Goal: Communication & Community: Answer question/provide support

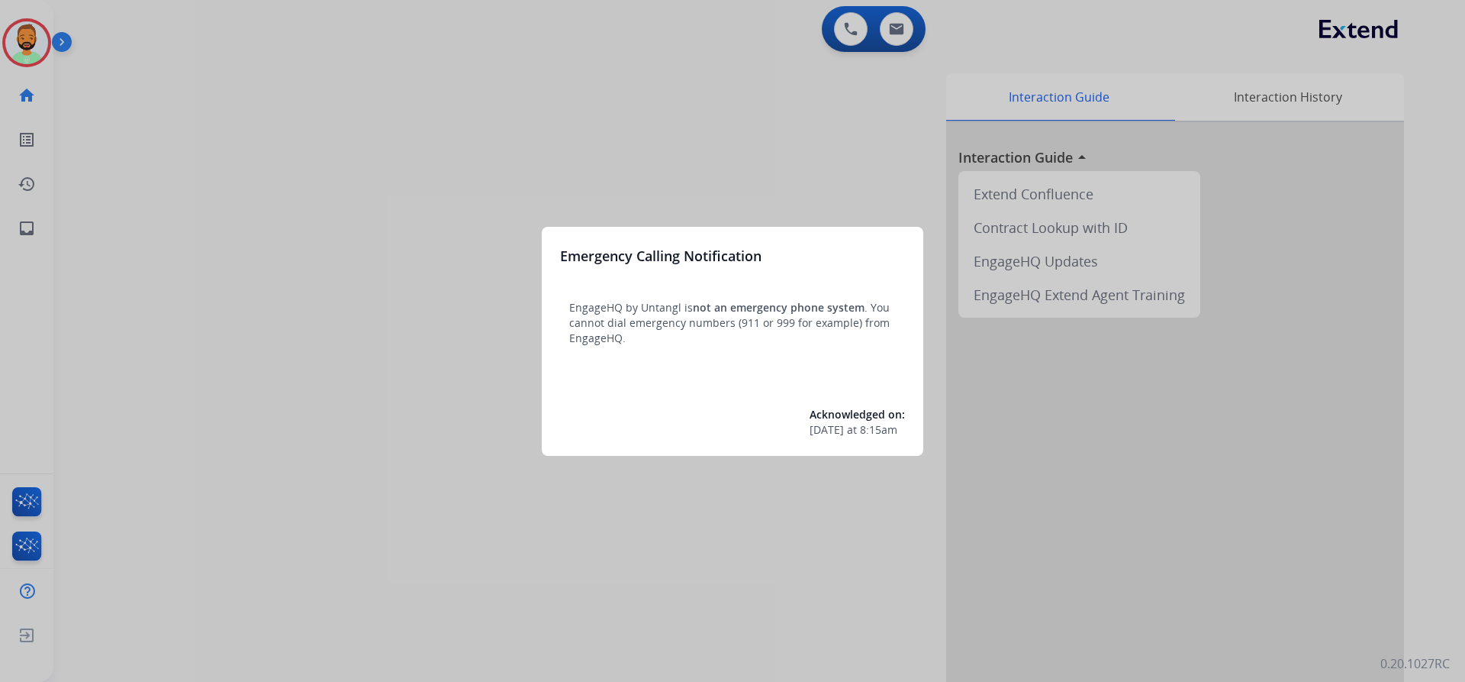
click at [140, 97] on div at bounding box center [732, 341] width 1465 height 682
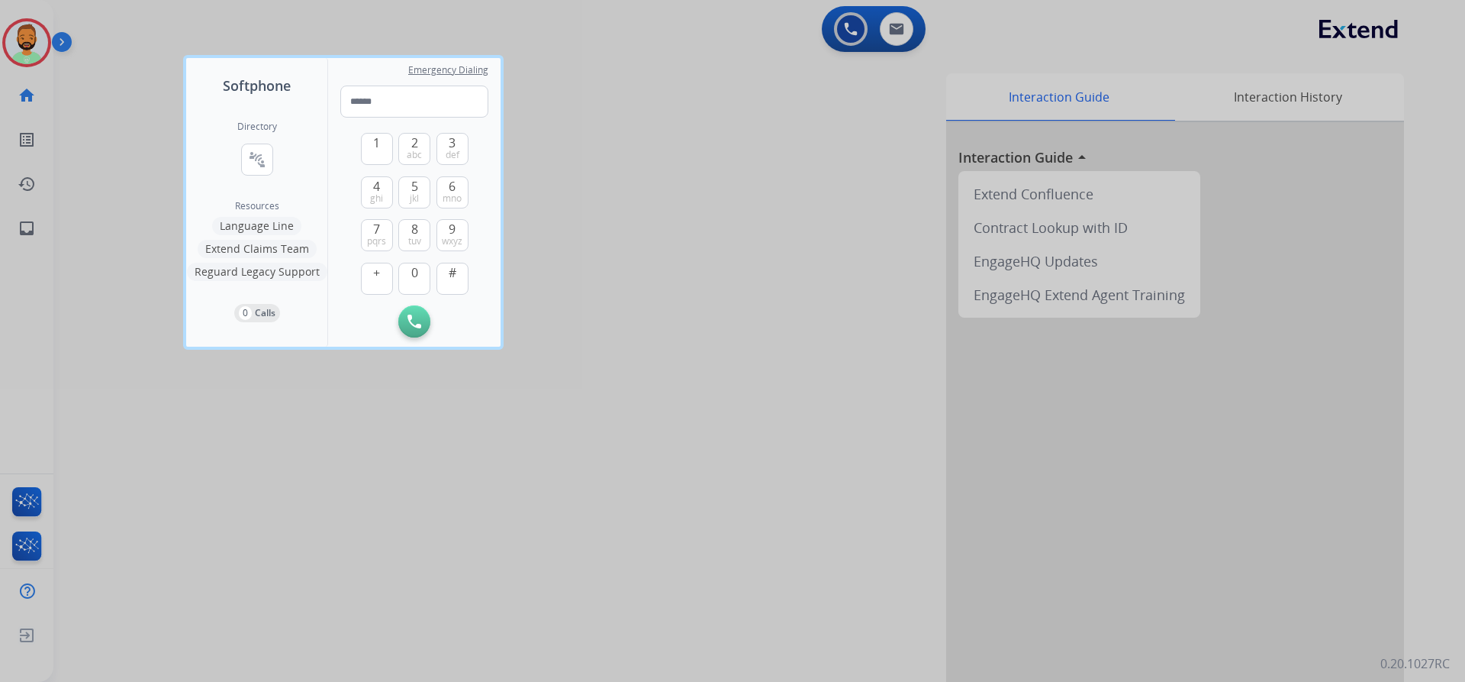
drag, startPoint x: 50, startPoint y: 44, endPoint x: 58, endPoint y: 39, distance: 9.6
click at [50, 43] on div at bounding box center [732, 341] width 1465 height 682
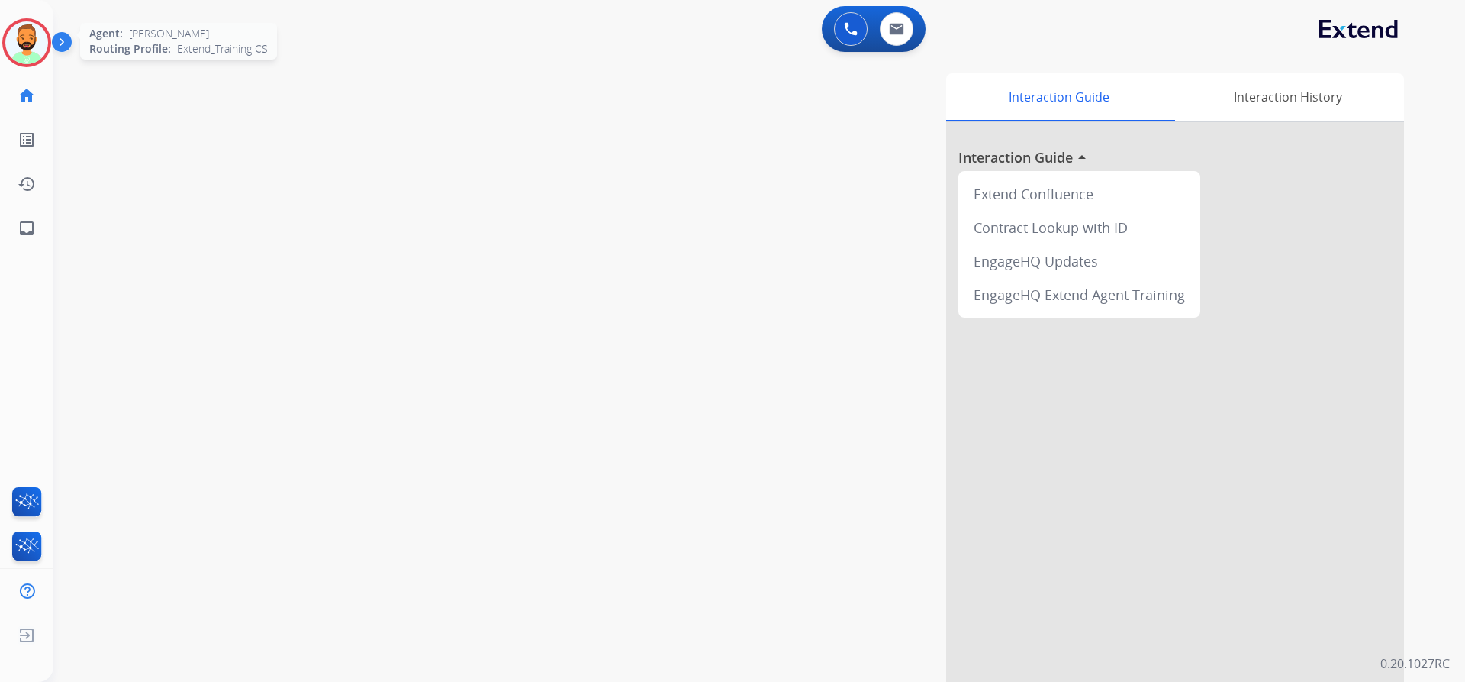
click at [40, 45] on img at bounding box center [26, 42] width 43 height 43
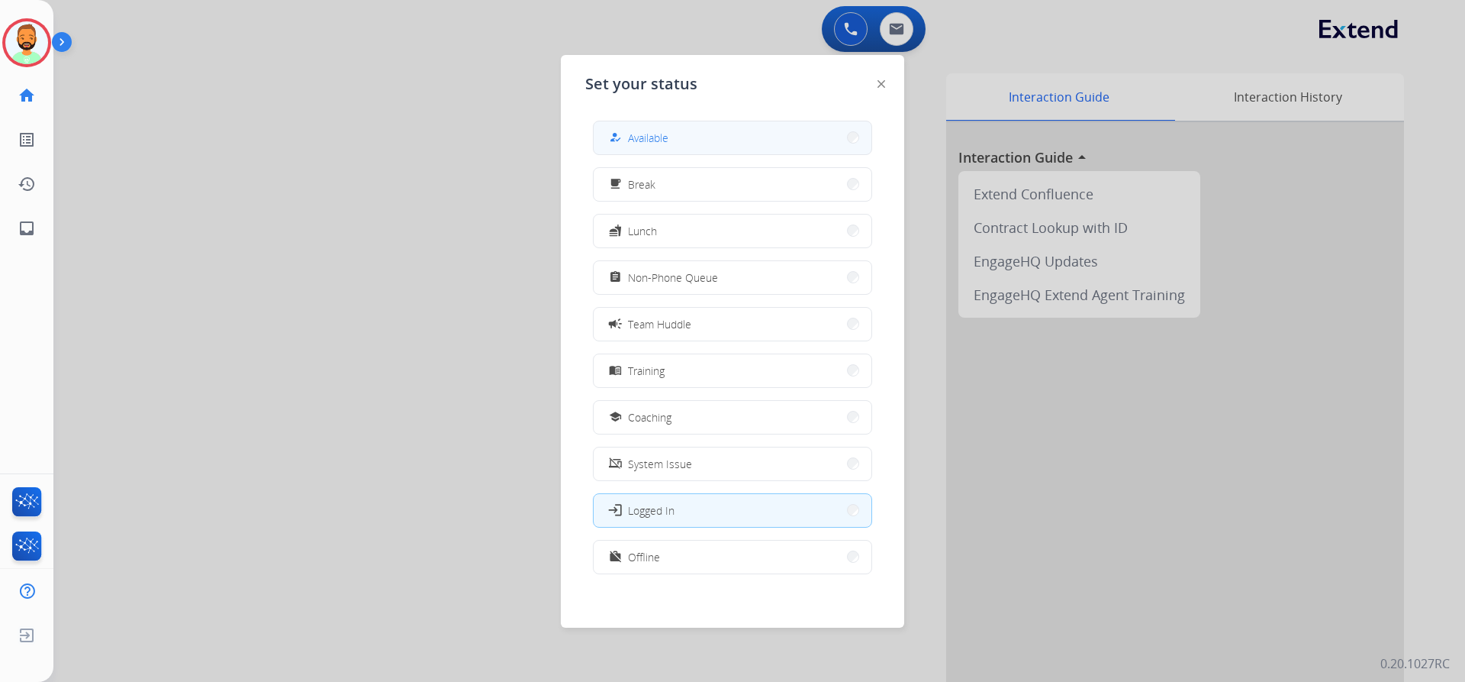
click at [743, 129] on button "how_to_reg Available" at bounding box center [733, 137] width 278 height 33
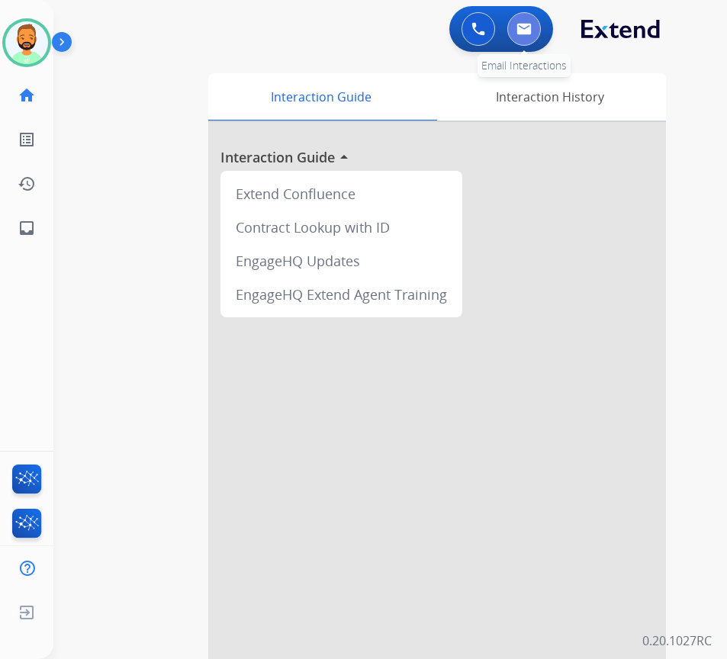
click at [524, 39] on button at bounding box center [525, 29] width 34 height 34
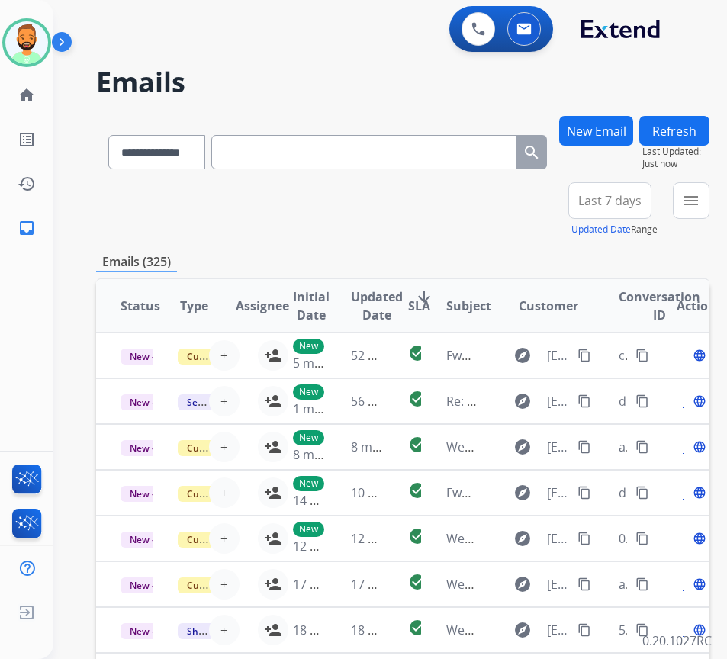
click at [627, 198] on span "Last 7 days" at bounding box center [610, 201] width 63 height 6
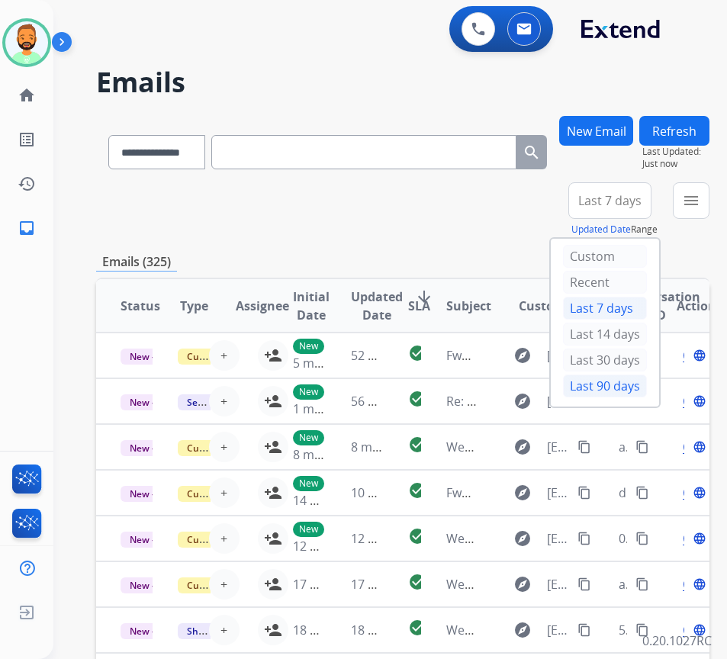
click at [629, 385] on div "Last 90 days" at bounding box center [605, 386] width 84 height 23
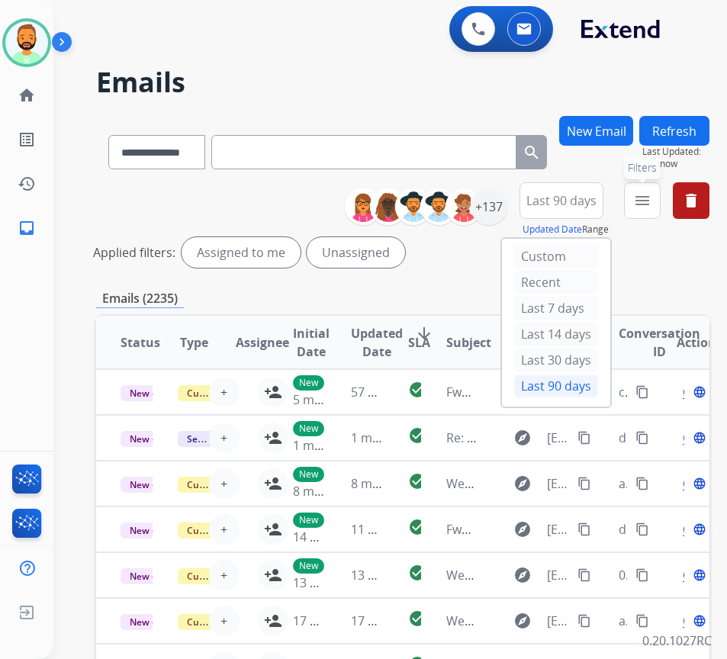
click at [652, 204] on mat-icon "menu" at bounding box center [642, 201] width 18 height 18
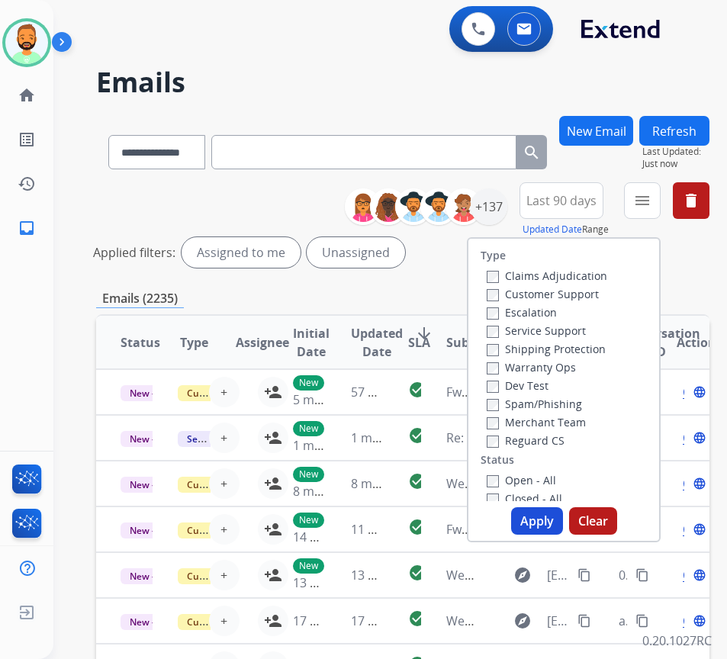
click at [597, 292] on label "Customer Support" at bounding box center [543, 294] width 112 height 15
click at [570, 345] on label "Shipping Protection" at bounding box center [546, 349] width 119 height 15
click at [552, 440] on label "Reguard CS" at bounding box center [526, 441] width 78 height 15
click at [541, 476] on label "Open - All" at bounding box center [521, 480] width 69 height 15
click at [547, 513] on button "Apply" at bounding box center [537, 521] width 52 height 27
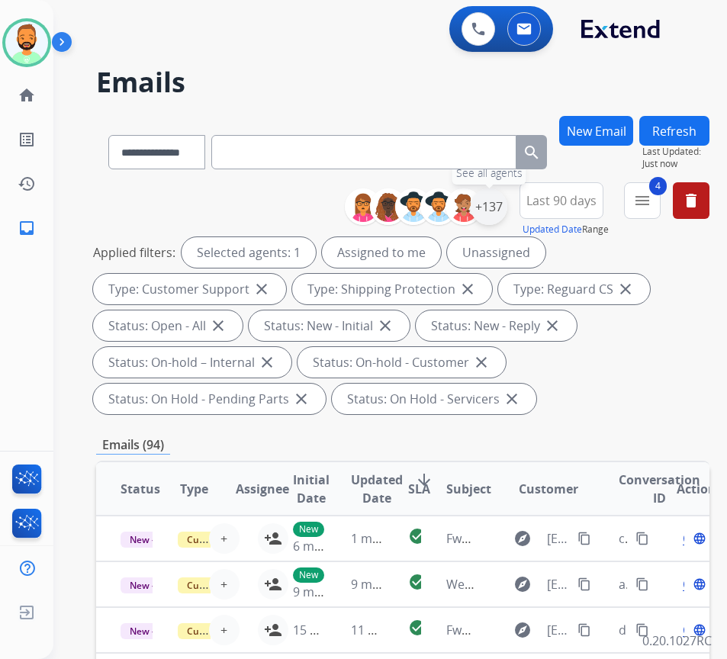
click at [508, 214] on div "+137" at bounding box center [489, 207] width 37 height 37
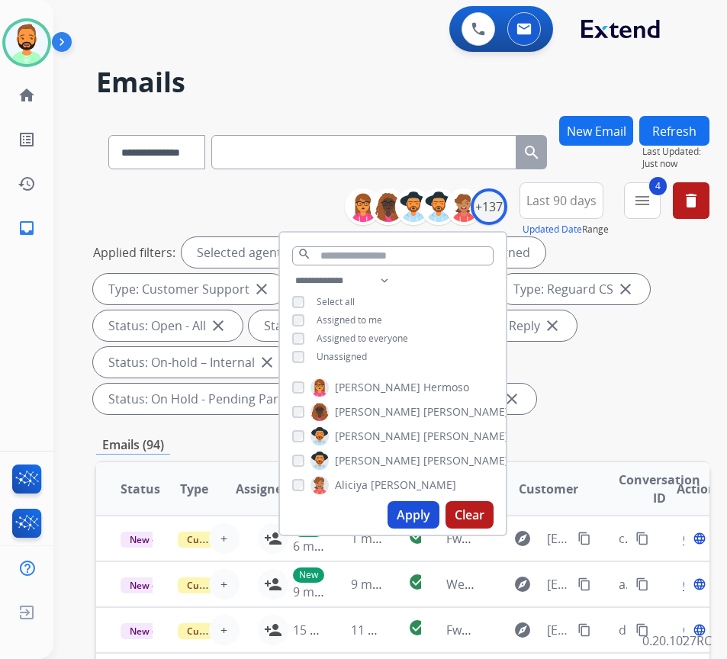
click at [366, 354] on span "Unassigned" at bounding box center [342, 356] width 50 height 13
click at [427, 521] on button "Apply" at bounding box center [414, 514] width 52 height 27
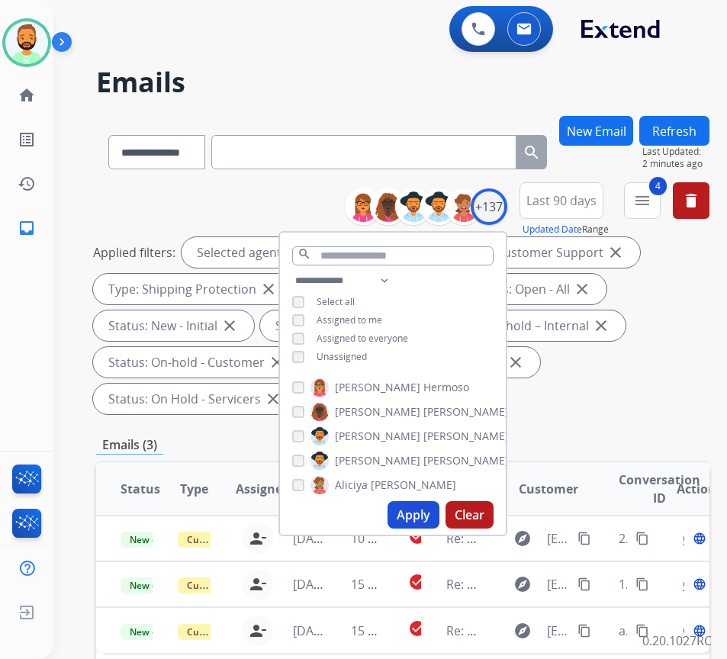
click at [435, 511] on button "Apply" at bounding box center [414, 514] width 52 height 27
drag, startPoint x: 646, startPoint y: 437, endPoint x: 555, endPoint y: 437, distance: 90.8
click at [645, 435] on div "**********" at bounding box center [403, 584] width 614 height 936
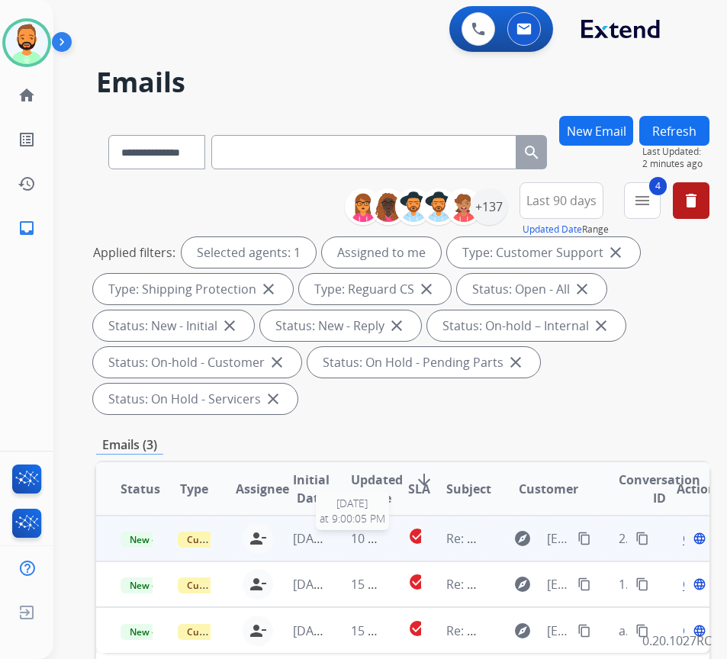
click at [355, 545] on span "10 hours ago" at bounding box center [389, 538] width 76 height 17
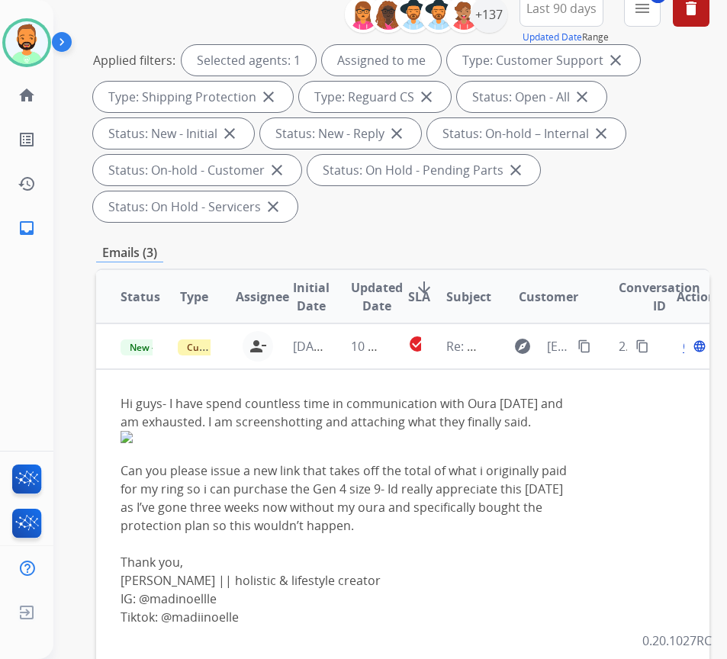
scroll to position [229, 0]
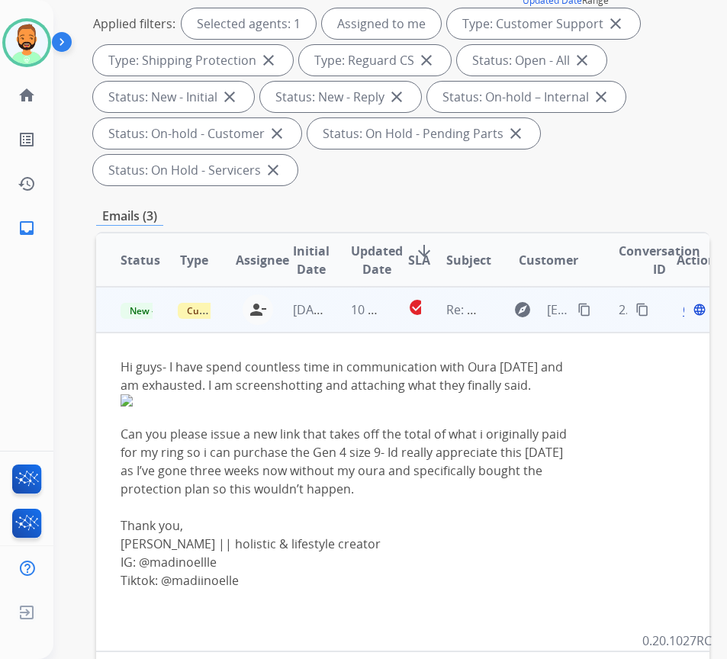
click at [588, 303] on mat-icon "content_copy" at bounding box center [585, 310] width 14 height 14
click at [589, 303] on mat-icon "content_copy" at bounding box center [585, 310] width 14 height 14
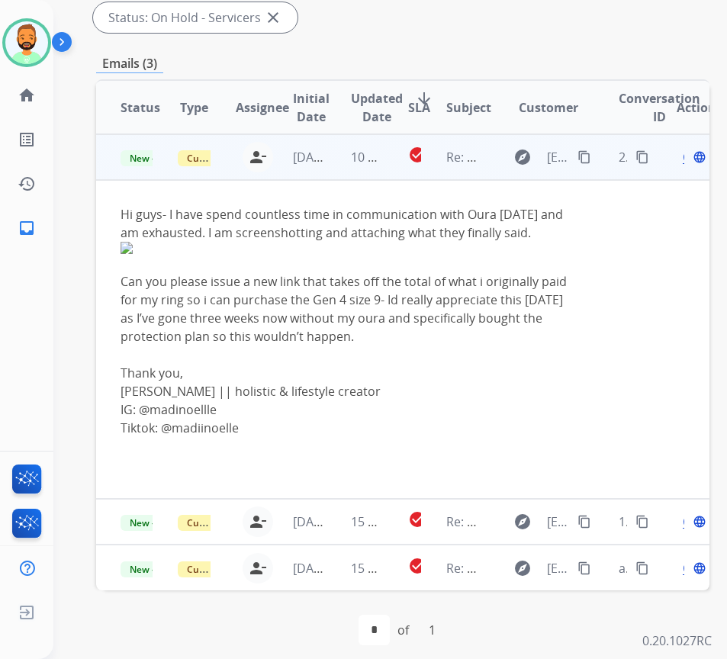
scroll to position [153, 0]
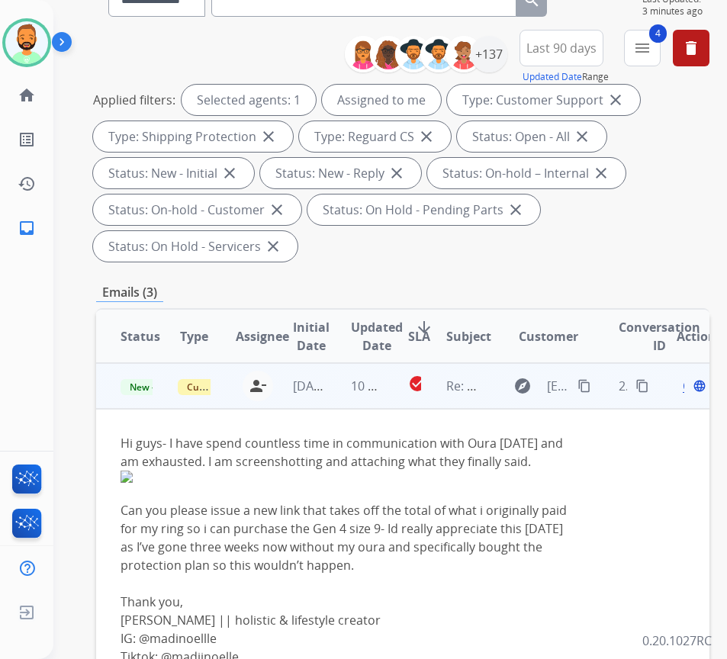
click at [692, 377] on div "Open language" at bounding box center [693, 386] width 32 height 18
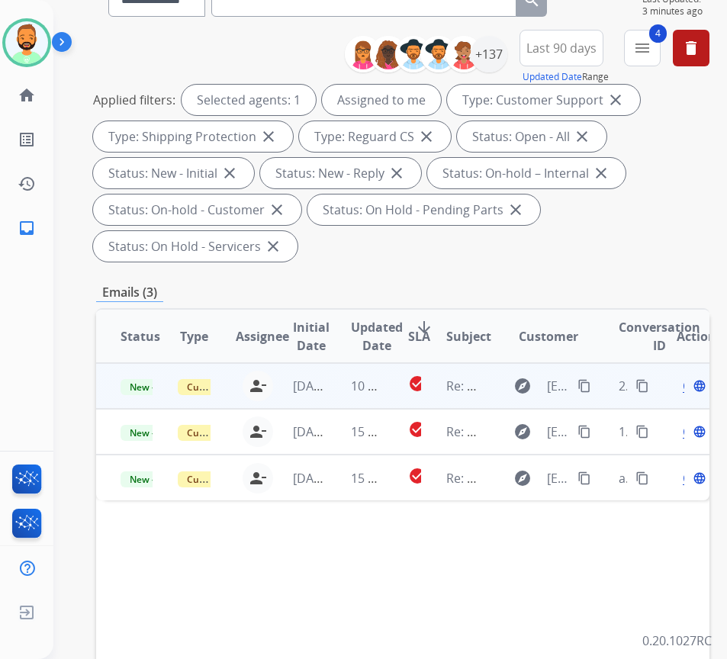
click at [690, 387] on span "Open" at bounding box center [698, 386] width 31 height 18
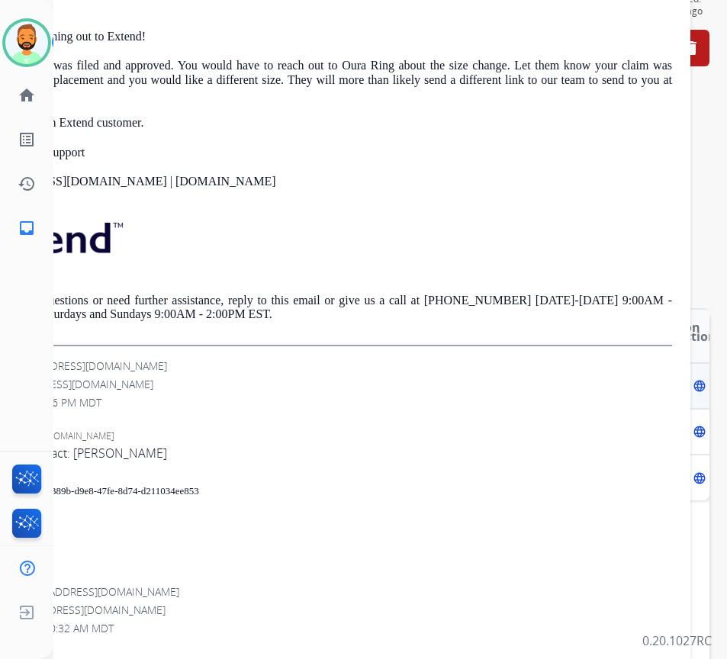
scroll to position [687, 0]
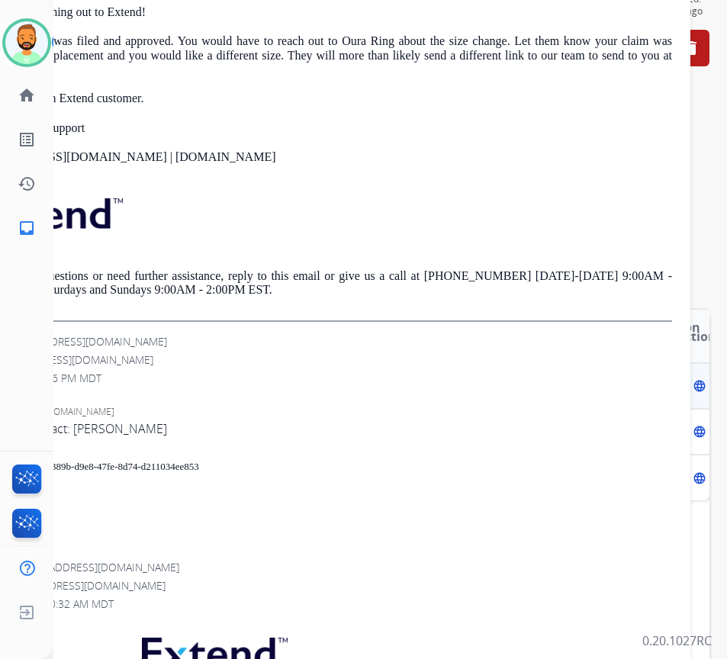
click at [159, 461] on span "4cf9389b-d9e8-47fe-8d74-d211034ee853" at bounding box center [117, 466] width 166 height 11
click at [159, 463] on span "4cf9389b-d9e8-47fe-8d74-d211034ee853" at bounding box center [117, 466] width 166 height 11
copy div "Contract ID: 4cf9389b-d9e8-47fe-8d74-d211034ee853"
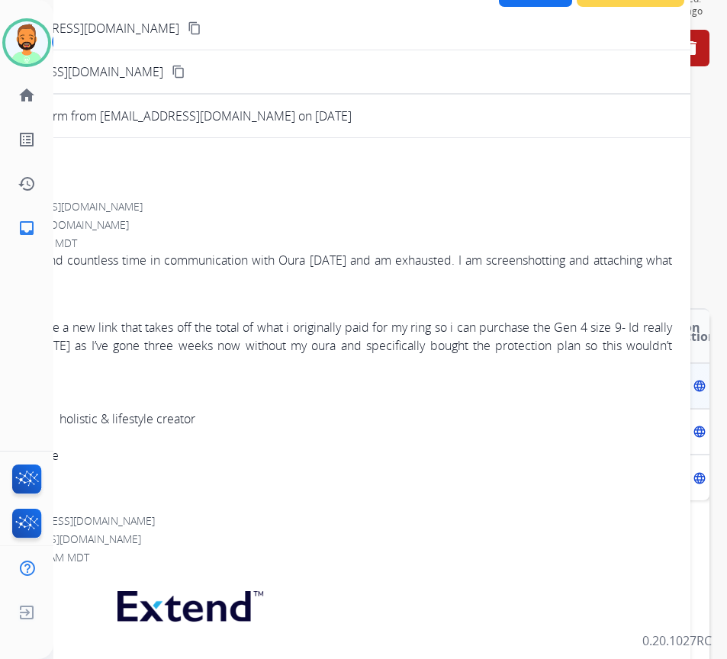
scroll to position [0, 0]
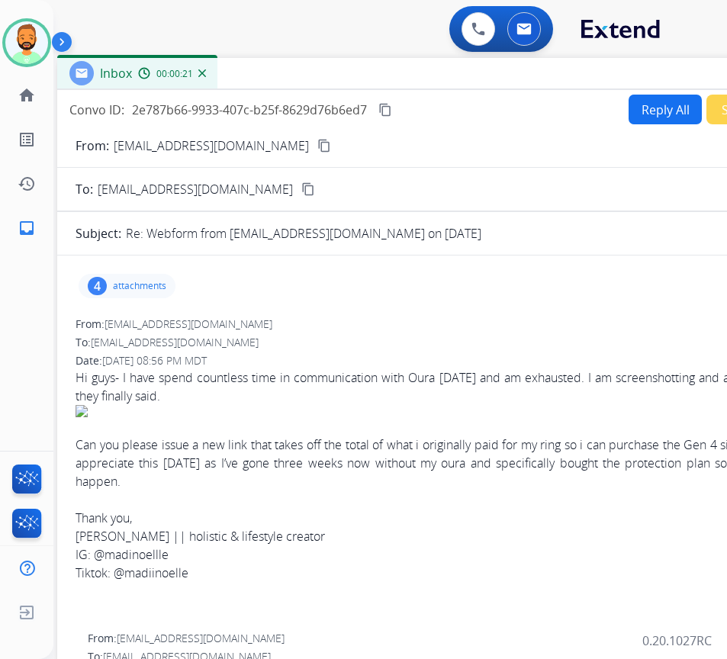
drag, startPoint x: 185, startPoint y: 108, endPoint x: 301, endPoint y: 98, distance: 117.2
click at [311, 73] on div "Inbox 00:00:21" at bounding box center [438, 74] width 763 height 32
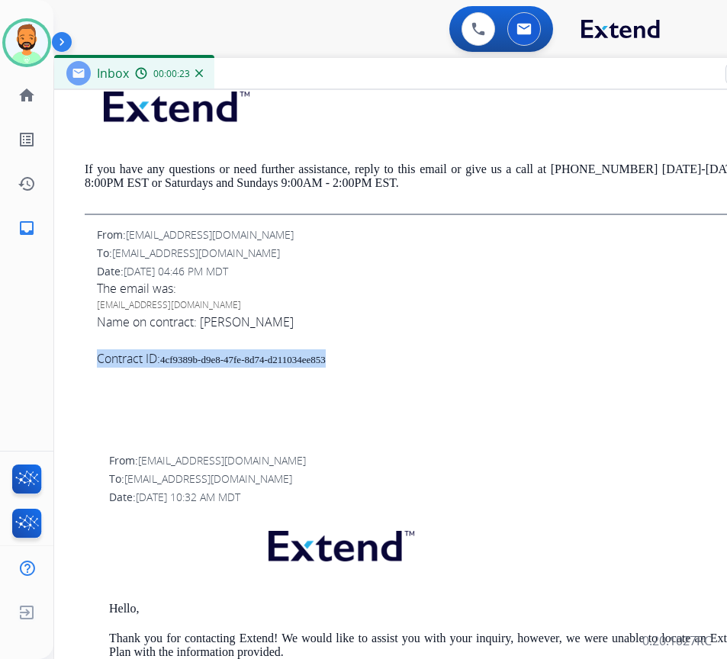
scroll to position [916, 0]
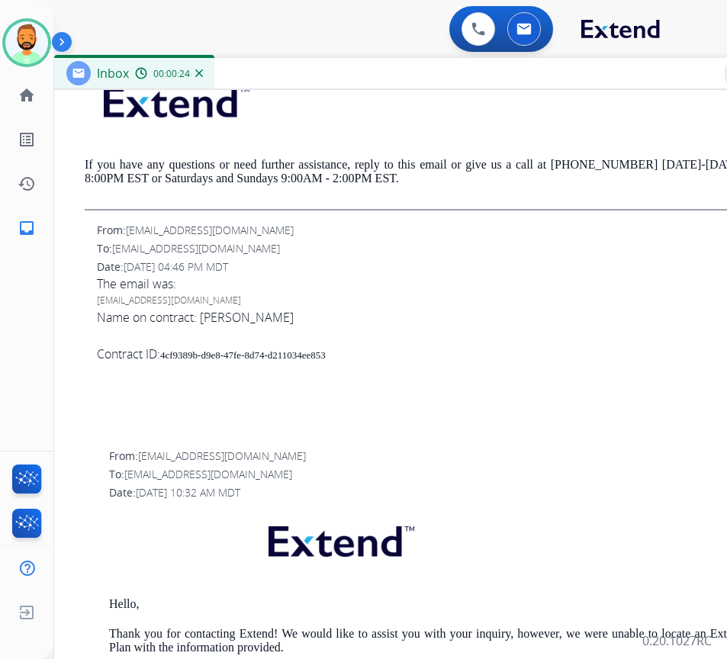
click at [217, 397] on div at bounding box center [448, 391] width 702 height 18
drag, startPoint x: 165, startPoint y: 357, endPoint x: 321, endPoint y: 353, distance: 155.8
click at [340, 347] on div "Contract ID: 4cf9389b-d9e8-47fe-8d74-d211034ee853" at bounding box center [448, 354] width 702 height 18
copy span "4cf9389b-d9e8-47fe-8d74-d211034ee853"
click at [393, 329] on div at bounding box center [448, 336] width 702 height 18
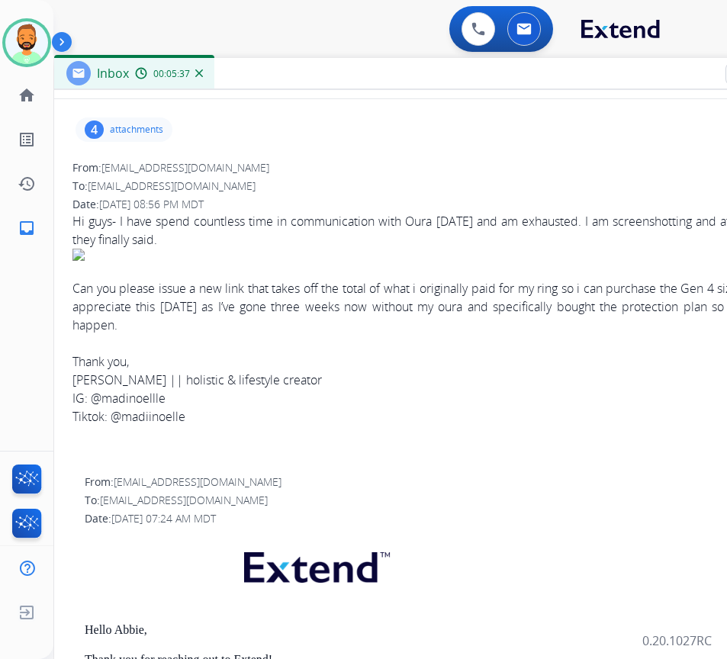
scroll to position [0, 0]
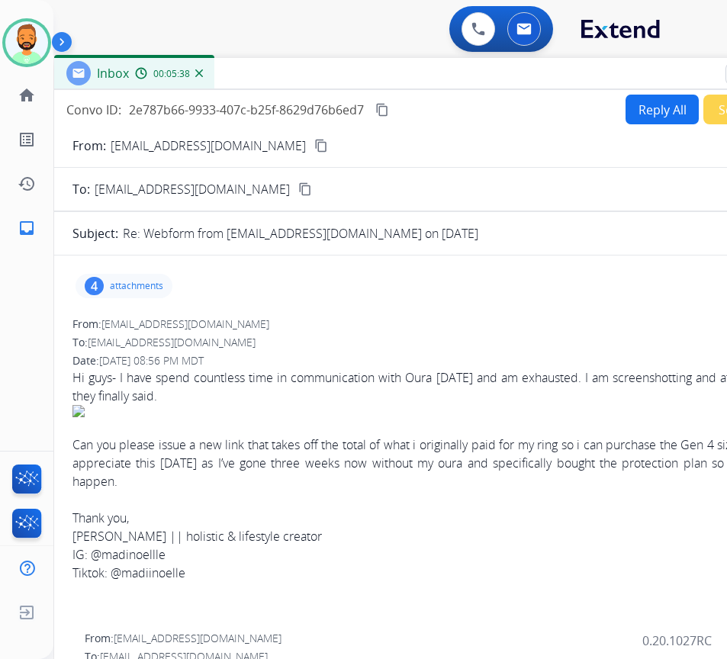
click at [642, 105] on button "Reply All" at bounding box center [662, 110] width 73 height 30
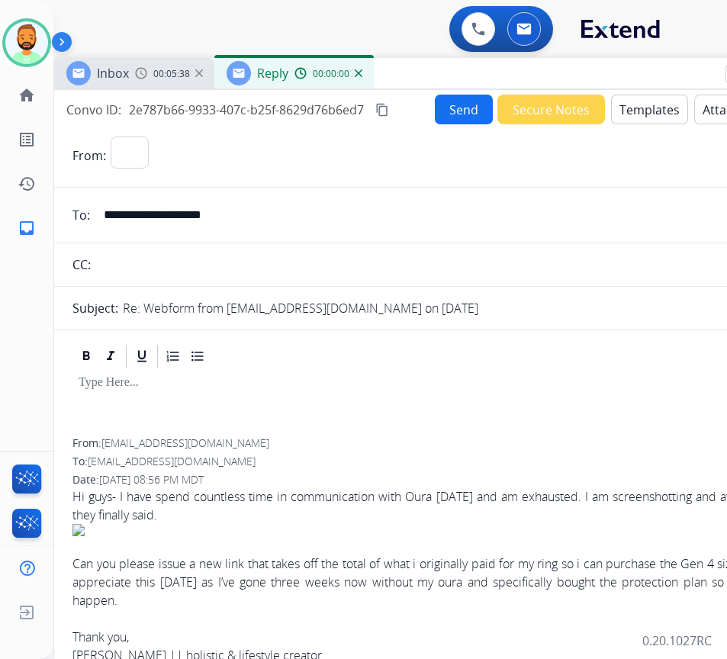
select select "**********"
click at [647, 97] on button "Templates" at bounding box center [649, 110] width 77 height 30
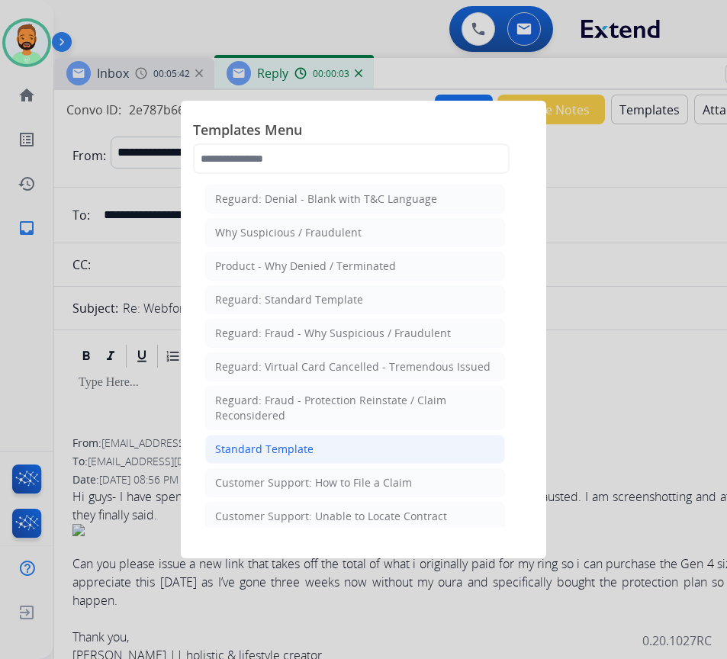
click at [376, 447] on li "Standard Template" at bounding box center [355, 449] width 300 height 29
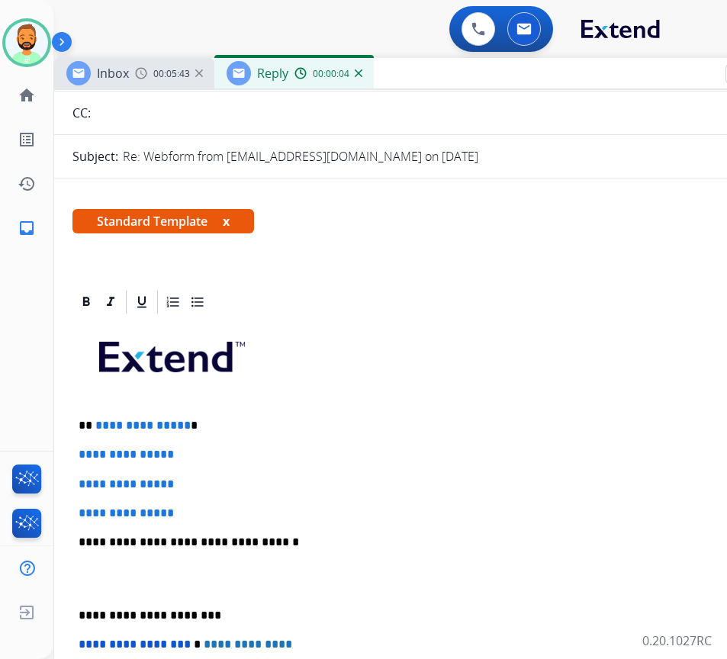
scroll to position [153, 0]
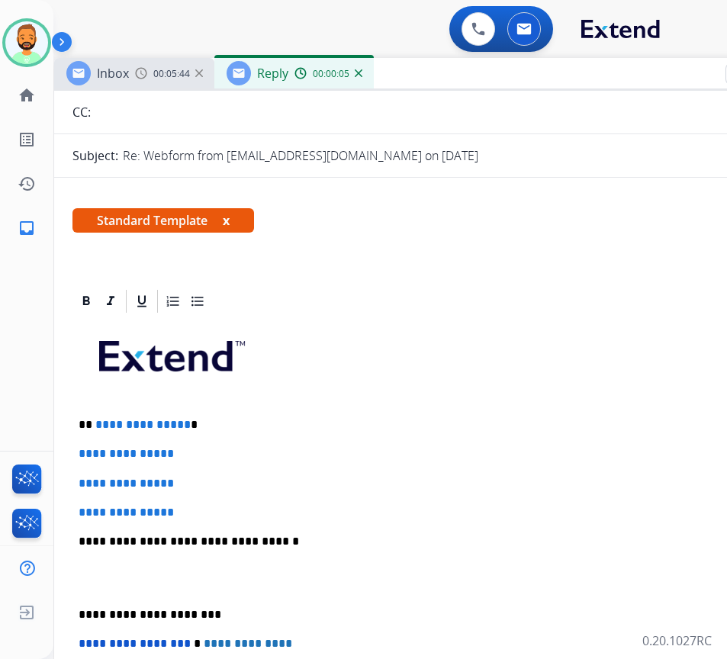
click at [280, 413] on div "**********" at bounding box center [436, 577] width 727 height 525
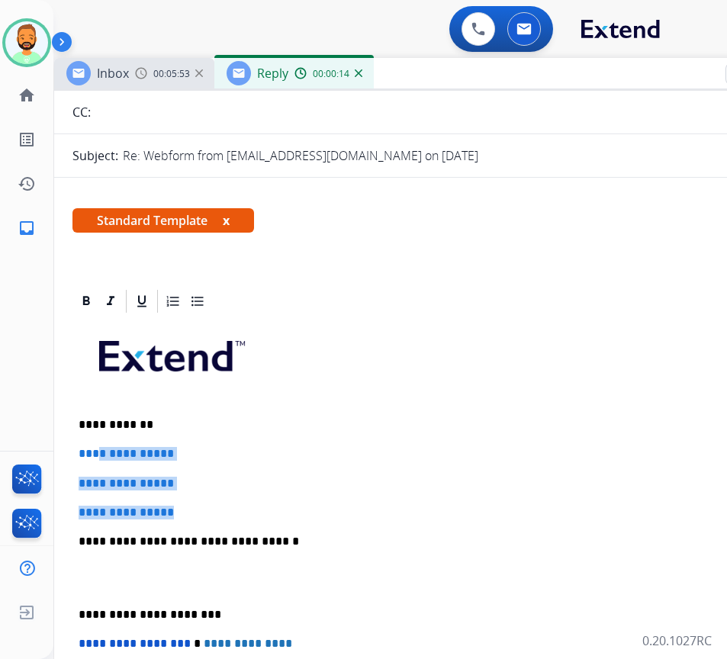
drag, startPoint x: 136, startPoint y: 505, endPoint x: 98, endPoint y: 447, distance: 70.1
click at [98, 445] on div "**********" at bounding box center [436, 577] width 727 height 525
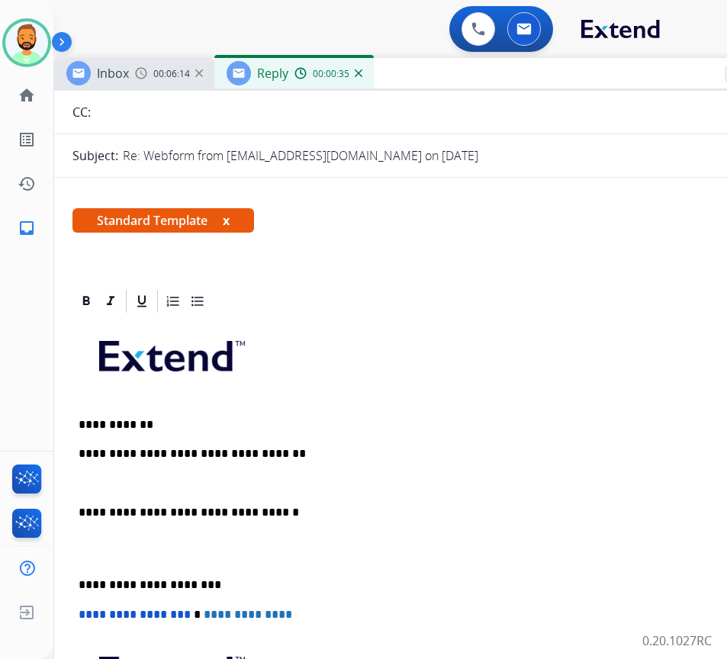
click at [79, 575] on div "**********" at bounding box center [436, 563] width 727 height 496
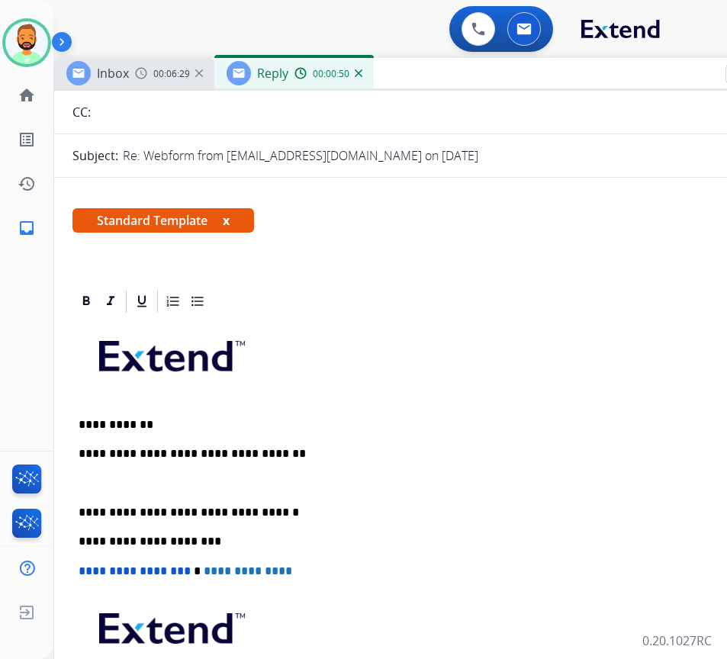
click at [242, 492] on div "**********" at bounding box center [436, 541] width 727 height 453
click at [234, 486] on p at bounding box center [436, 484] width 714 height 14
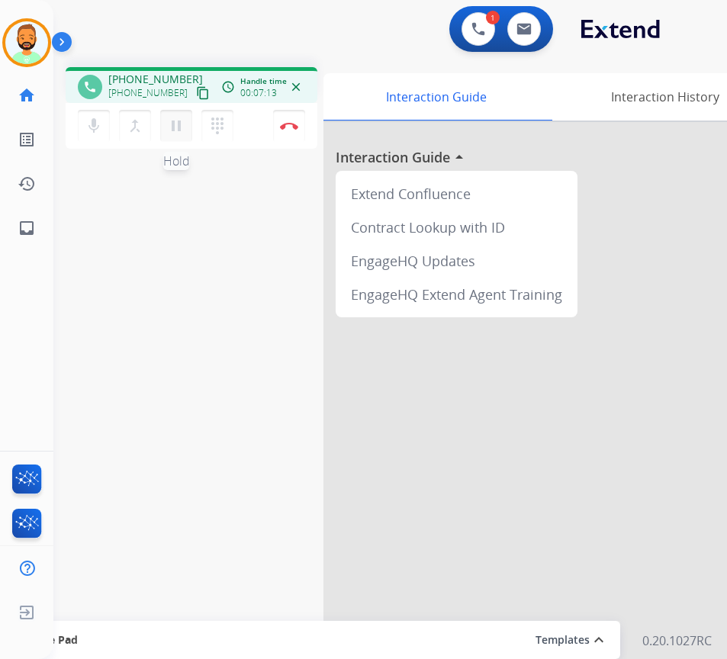
click at [180, 127] on mat-icon "pause" at bounding box center [176, 126] width 18 height 18
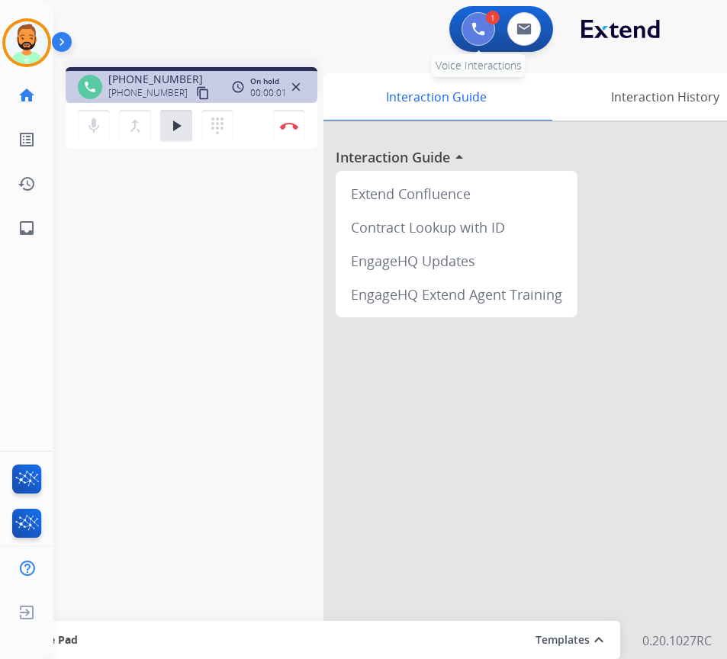
click at [478, 27] on img at bounding box center [479, 29] width 14 height 14
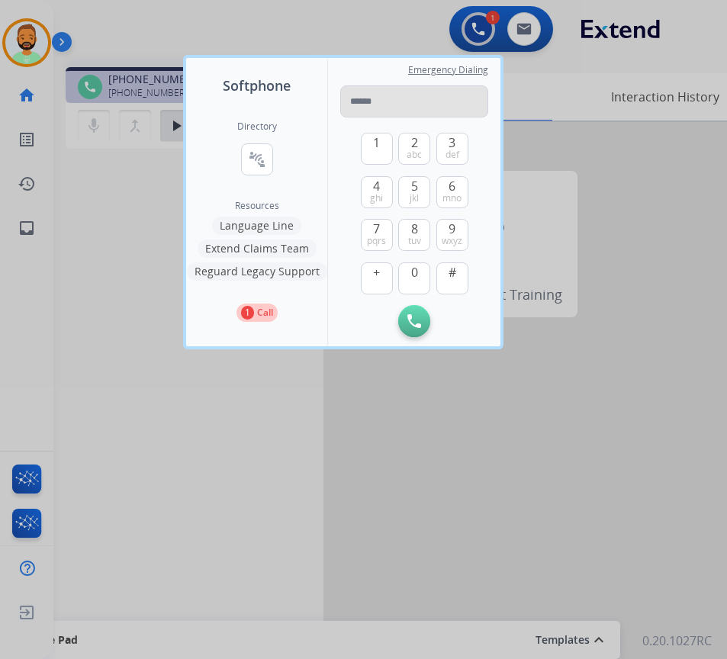
click at [411, 90] on input "tel" at bounding box center [414, 101] width 148 height 32
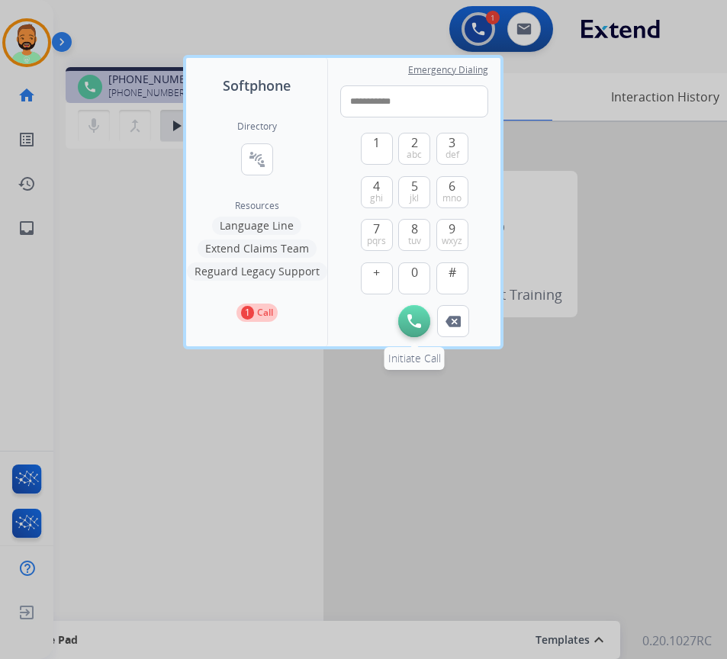
type input "**********"
click at [423, 322] on button "Initiate Call" at bounding box center [414, 321] width 32 height 32
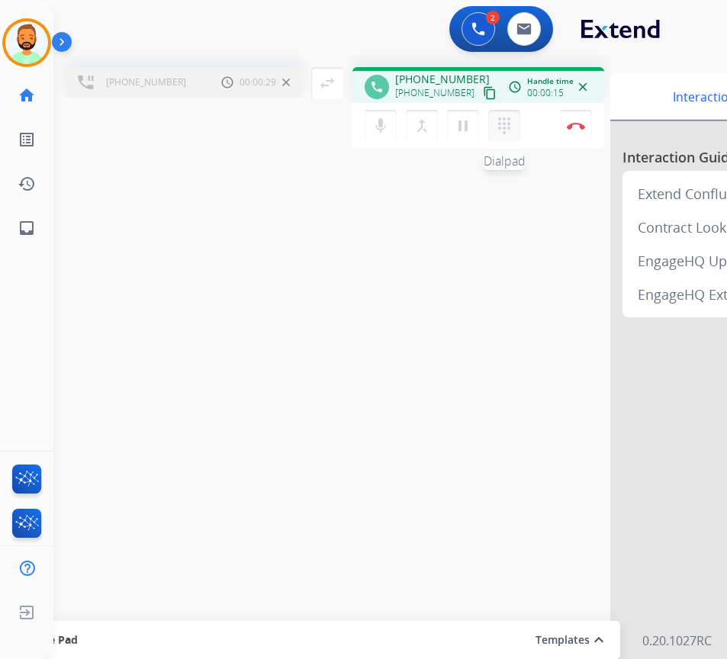
click at [511, 128] on mat-icon "dialpad" at bounding box center [504, 126] width 18 height 18
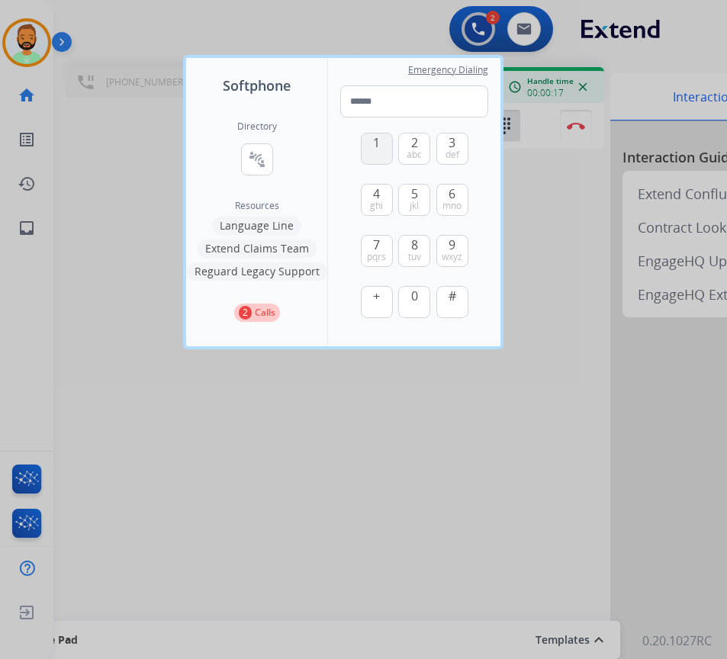
click at [374, 148] on span "1" at bounding box center [376, 143] width 7 height 18
click at [377, 198] on span "4" at bounding box center [376, 194] width 7 height 18
click at [376, 243] on span "7" at bounding box center [376, 245] width 7 height 18
click at [410, 245] on button "8 tuv" at bounding box center [414, 251] width 32 height 32
click at [377, 202] on span "ghi" at bounding box center [376, 206] width 13 height 12
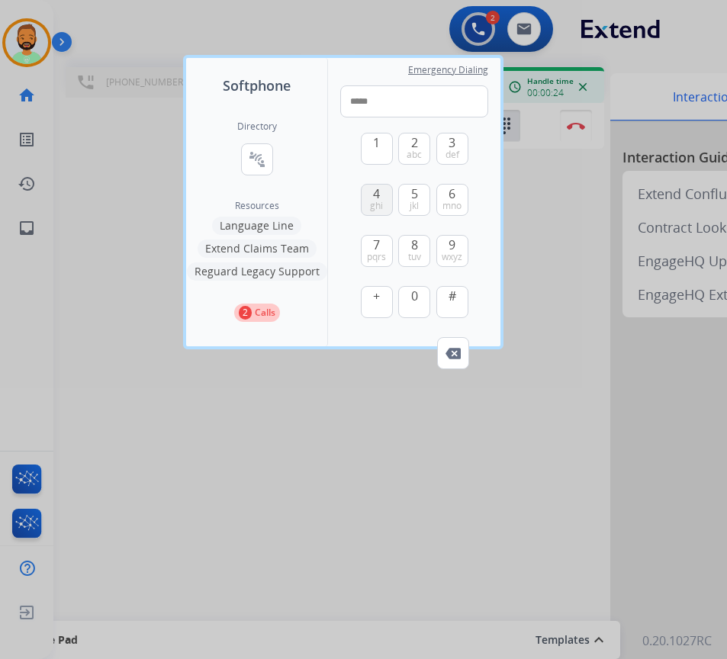
click at [377, 202] on span "ghi" at bounding box center [376, 206] width 13 height 12
drag, startPoint x: 377, startPoint y: 202, endPoint x: 397, endPoint y: 216, distance: 24.1
click at [383, 207] on span "ghi" at bounding box center [376, 206] width 13 height 12
click at [412, 247] on span "8" at bounding box center [414, 245] width 7 height 18
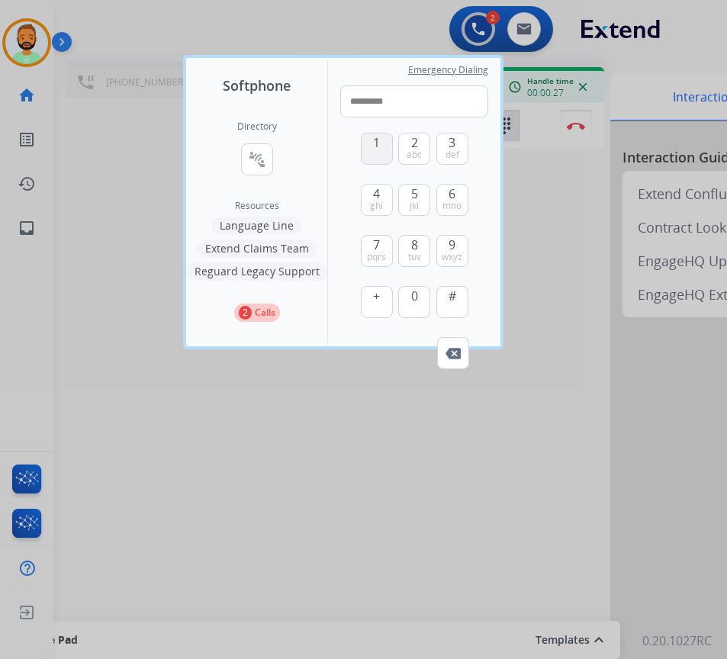
click at [374, 152] on button "1" at bounding box center [377, 149] width 32 height 32
drag, startPoint x: 400, startPoint y: 147, endPoint x: 424, endPoint y: 166, distance: 30.5
click at [414, 159] on button "2 abc" at bounding box center [414, 149] width 32 height 32
click at [453, 281] on div "1 2 abc 3 def 4 ghi 5 jkl 6 mno 7 pqrs 8 tuv 9 wxyz + 0 #" at bounding box center [415, 228] width 108 height 220
click at [456, 297] on span "#" at bounding box center [453, 296] width 8 height 18
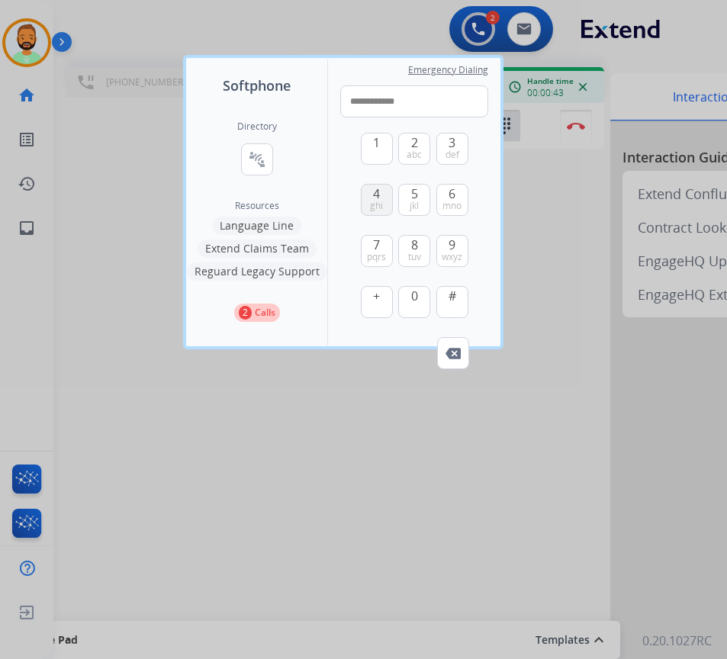
click at [371, 184] on div "4 ghi" at bounding box center [377, 200] width 32 height 32
click at [378, 154] on button "1" at bounding box center [377, 149] width 32 height 32
drag, startPoint x: 406, startPoint y: 145, endPoint x: 403, endPoint y: 110, distance: 35.2
click at [408, 143] on button "2 abc" at bounding box center [414, 149] width 32 height 32
click at [408, 142] on button "2 abc" at bounding box center [414, 149] width 32 height 32
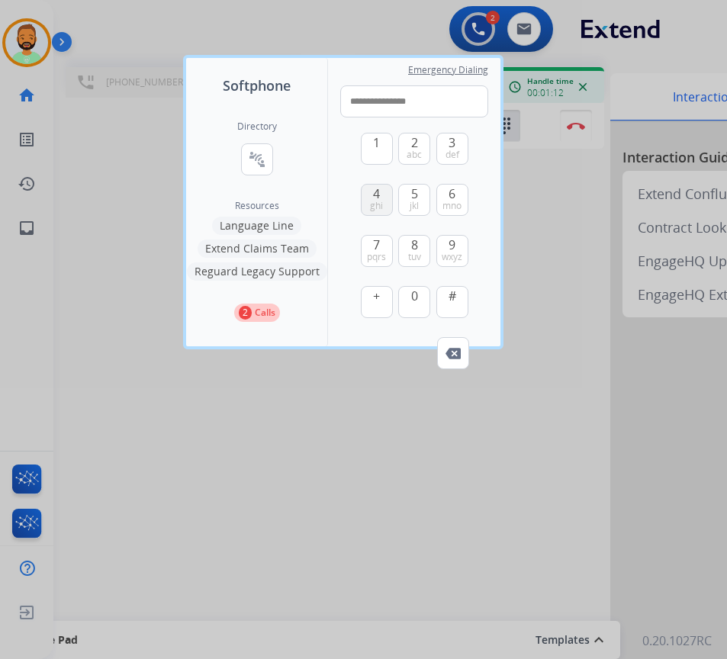
click at [379, 190] on span "4" at bounding box center [376, 194] width 7 height 18
click at [401, 198] on div "1 2 abc 3 def 4 ghi 5 jkl 6 mno 7 pqrs 8 tuv 9 wxyz + 0 #" at bounding box center [415, 228] width 108 height 220
click at [415, 195] on span "5" at bounding box center [414, 194] width 7 height 18
click at [455, 263] on span "wxyz" at bounding box center [452, 257] width 21 height 12
click at [455, 261] on span "wxyz" at bounding box center [452, 257] width 21 height 12
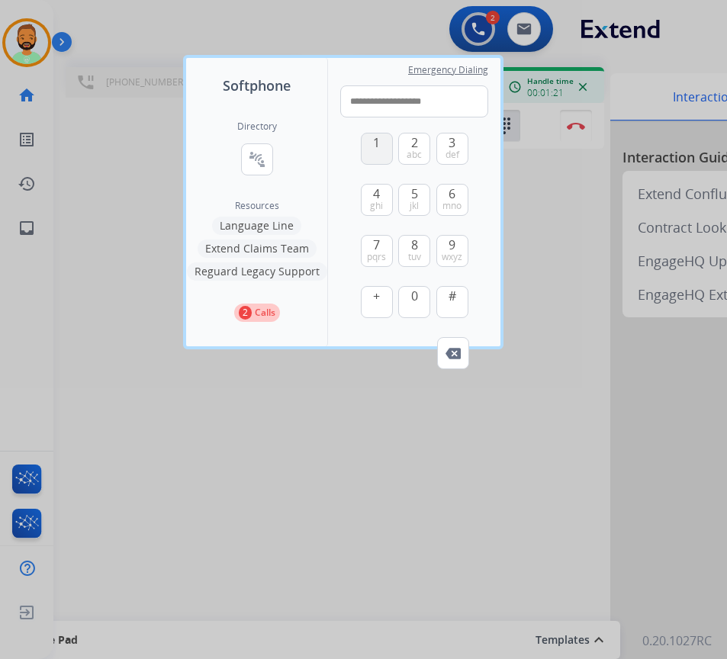
click at [388, 156] on button "1" at bounding box center [377, 149] width 32 height 32
type input "**********"
click at [573, 281] on div at bounding box center [363, 329] width 727 height 659
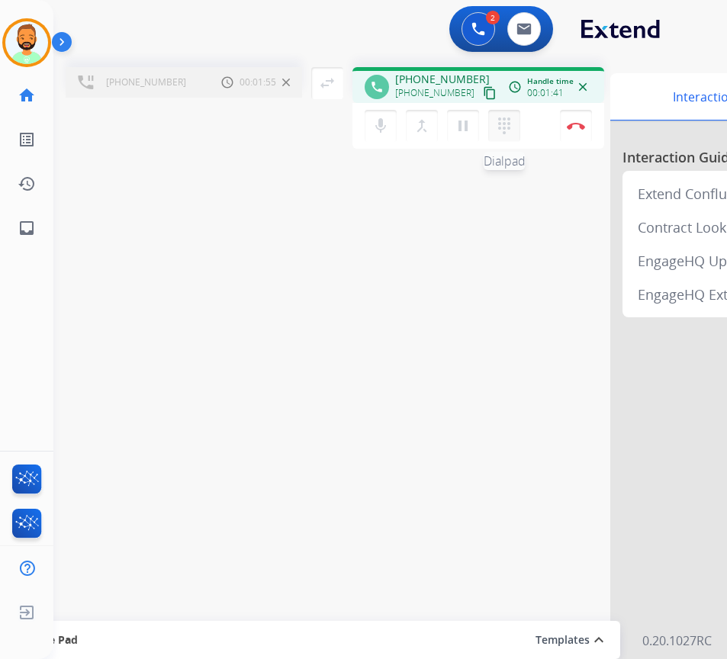
click at [505, 134] on mat-icon "dialpad" at bounding box center [504, 126] width 18 height 18
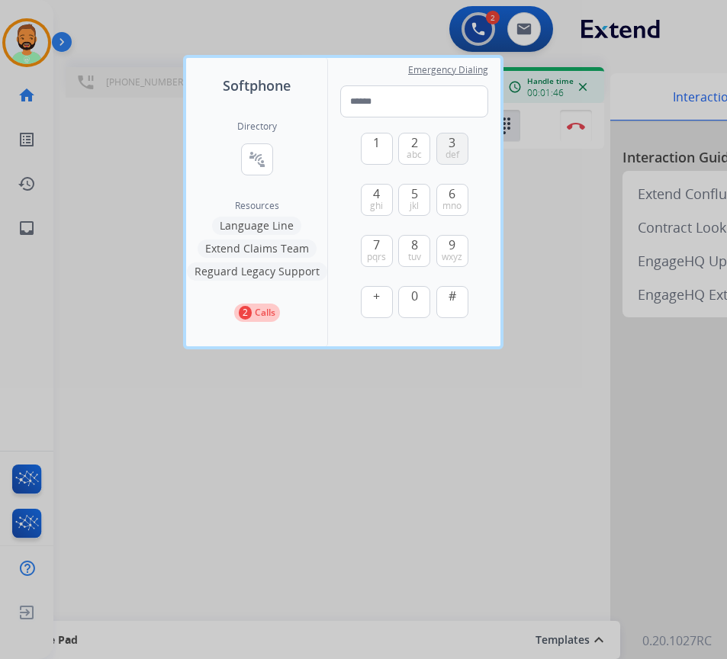
click at [447, 152] on span "def" at bounding box center [453, 155] width 14 height 12
type input "*"
click at [329, 468] on div at bounding box center [363, 329] width 727 height 659
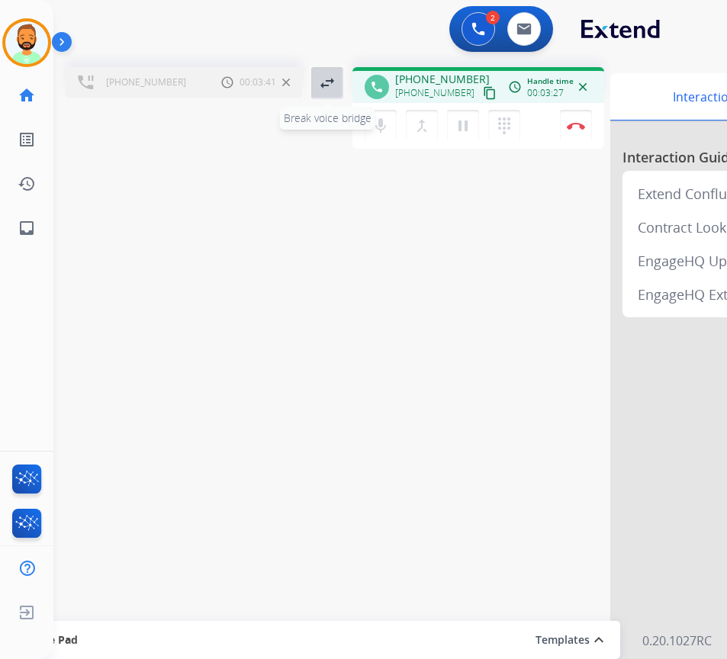
click at [332, 90] on mat-icon "swap_horiz" at bounding box center [327, 83] width 18 height 18
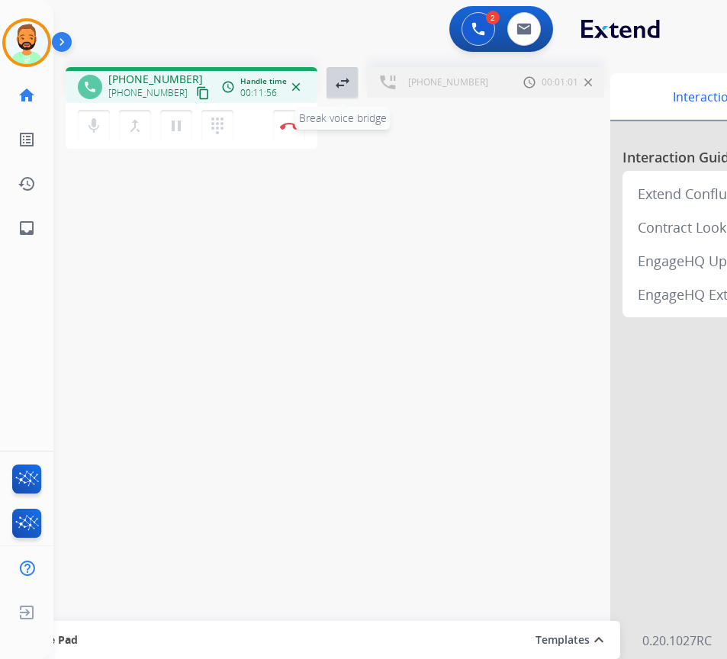
click at [343, 78] on mat-icon "swap_horiz" at bounding box center [343, 83] width 18 height 18
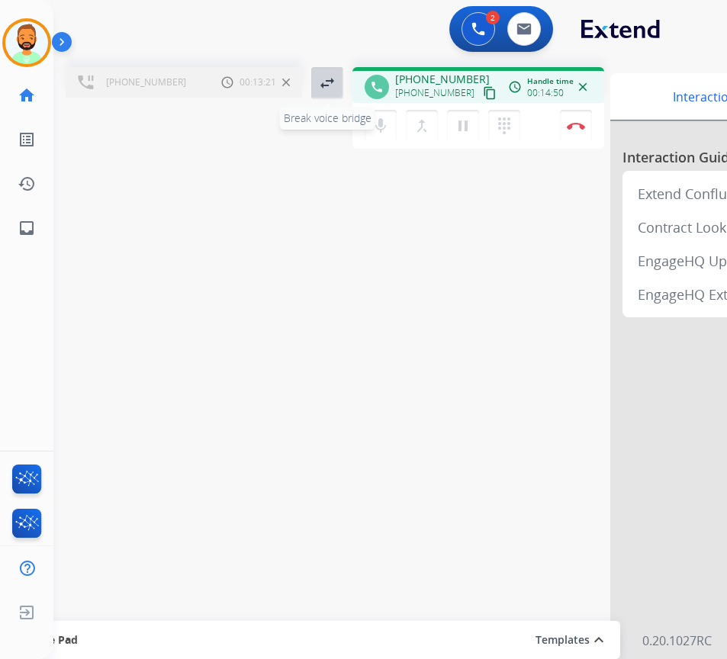
click at [334, 90] on mat-icon "swap_horiz" at bounding box center [327, 83] width 18 height 18
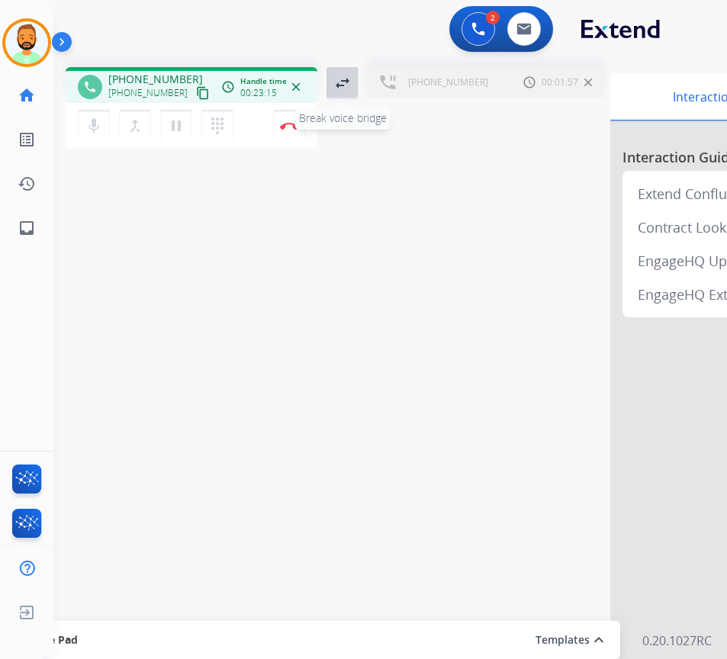
click at [340, 79] on mat-icon "swap_horiz" at bounding box center [343, 83] width 18 height 18
